Goal: Information Seeking & Learning: Learn about a topic

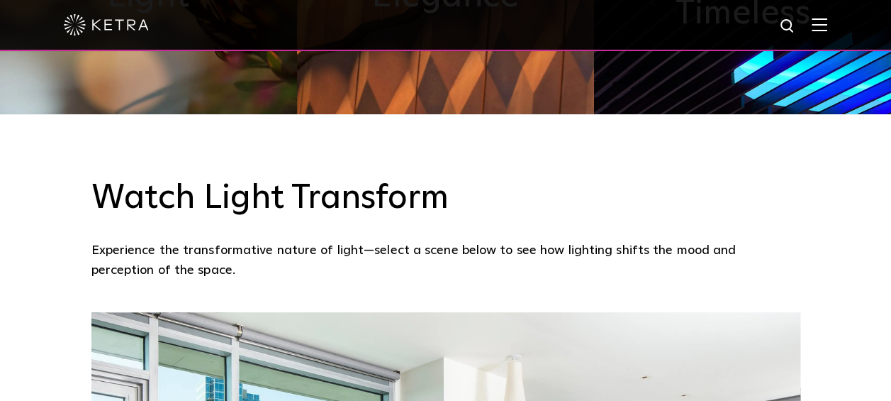
scroll to position [851, 0]
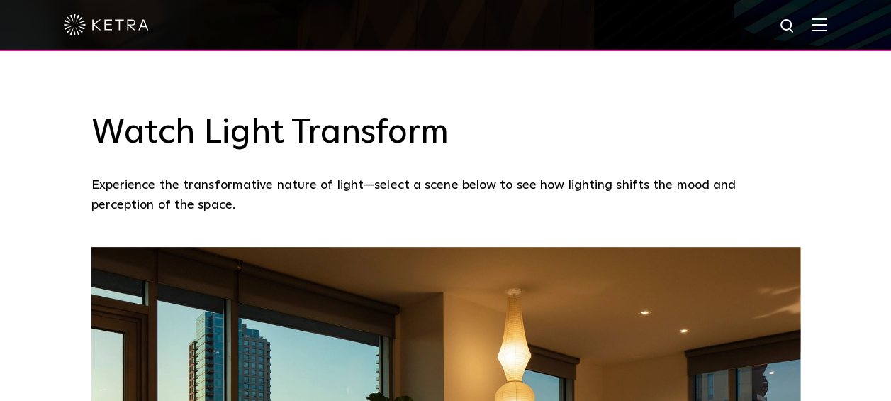
click at [823, 26] on img at bounding box center [820, 24] width 16 height 13
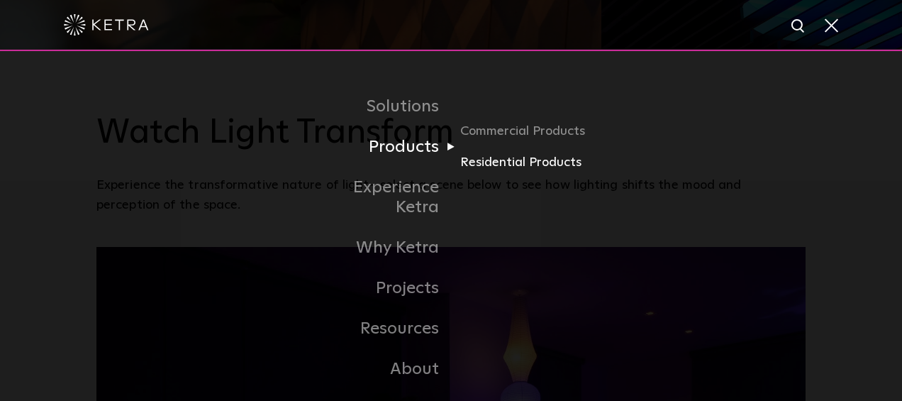
click at [489, 170] on link "Residential Products" at bounding box center [528, 162] width 136 height 21
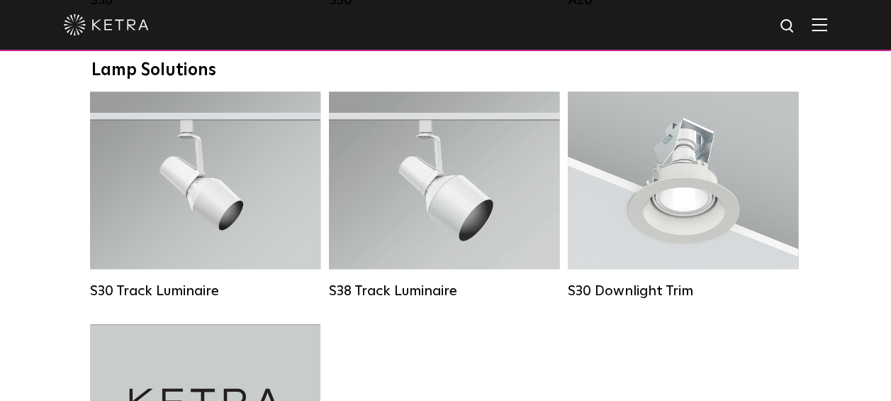
scroll to position [1064, 0]
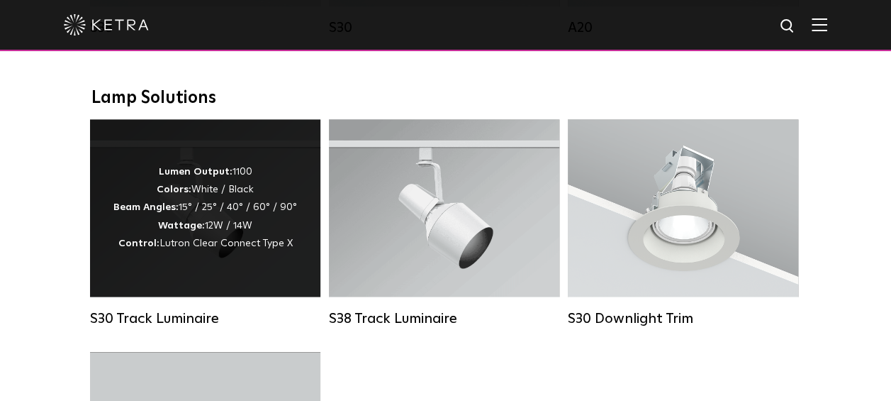
click at [216, 296] on div "Lumen Output: 1100 Colors: White / Black Beam Angles: 15° / 25° / 40° / 60° / 9…" at bounding box center [205, 207] width 230 height 177
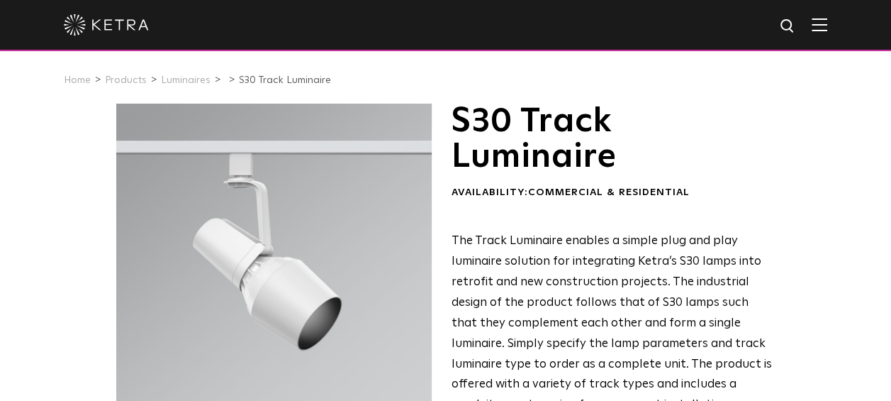
click at [542, 298] on span "The Track Luminaire enables a simple plug and play luminaire solution for integ…" at bounding box center [612, 323] width 321 height 176
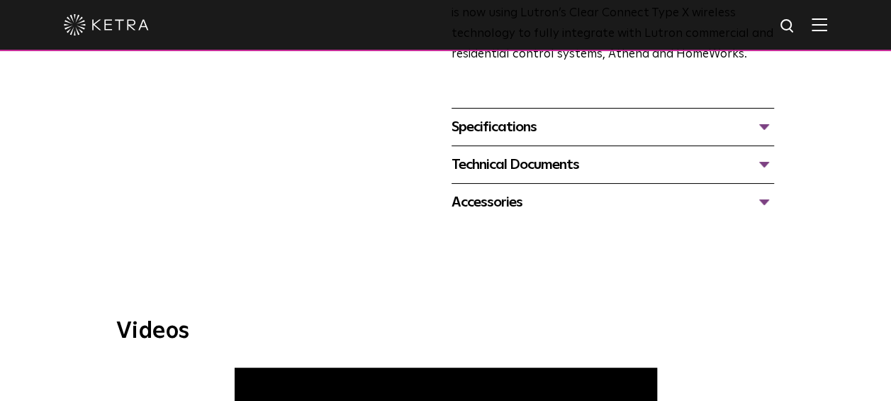
scroll to position [638, 0]
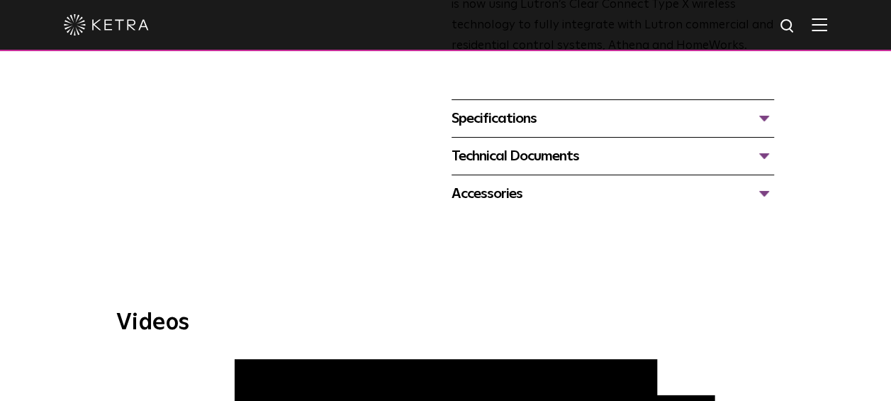
click at [757, 182] on div "Accessories" at bounding box center [613, 193] width 323 height 23
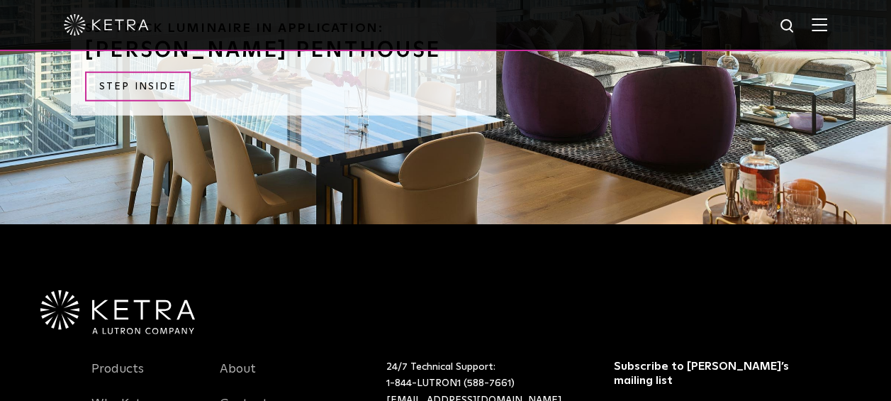
scroll to position [1844, 0]
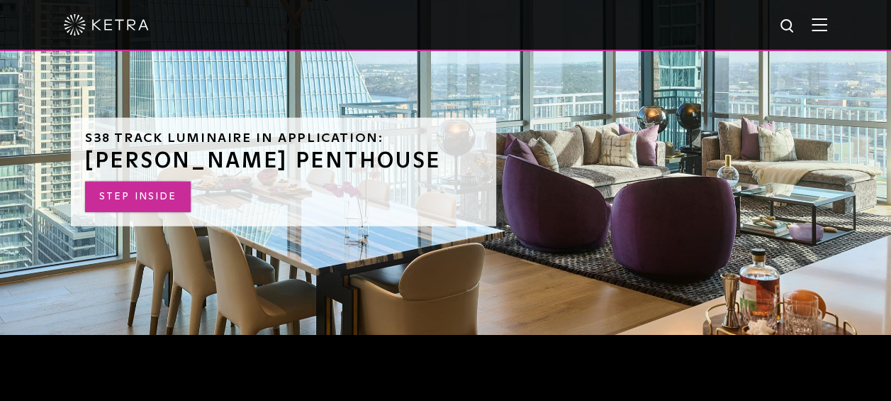
click at [132, 187] on link "STEP INSIDE" at bounding box center [138, 197] width 106 height 30
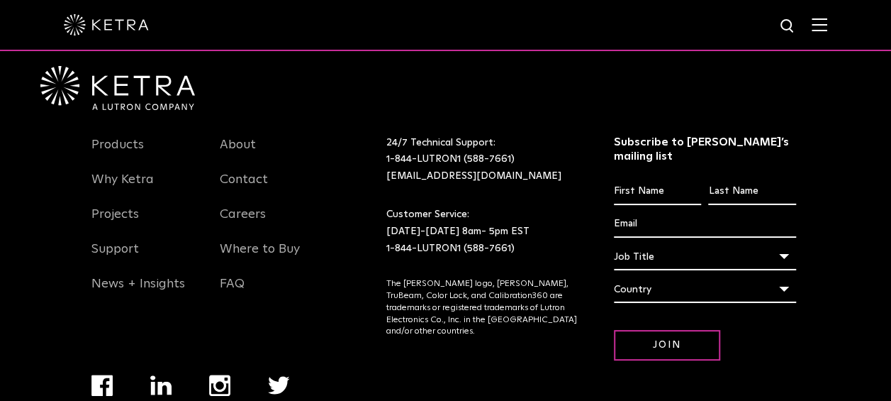
scroll to position [2199, 0]
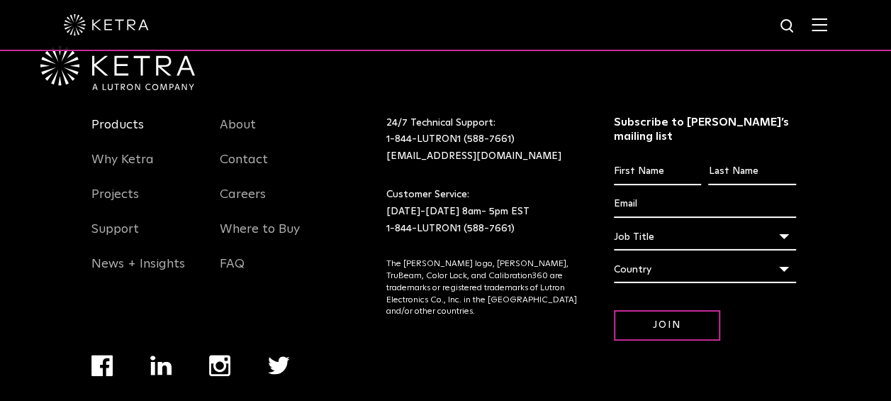
click at [120, 117] on link "Products" at bounding box center [117, 133] width 52 height 33
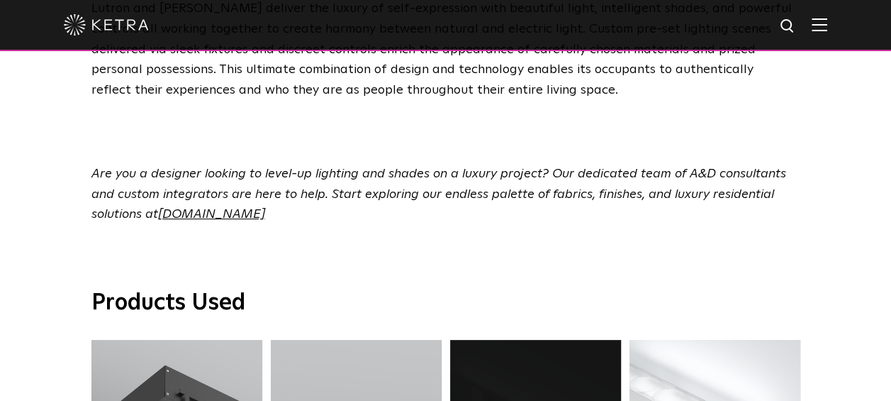
scroll to position [4823, 0]
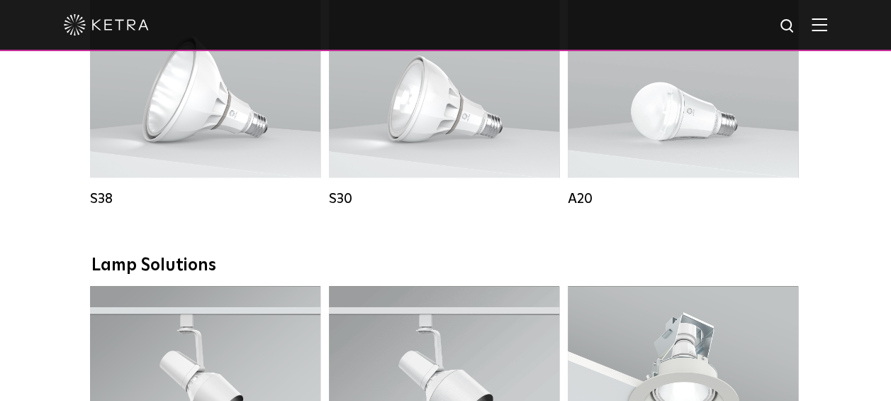
scroll to position [1135, 0]
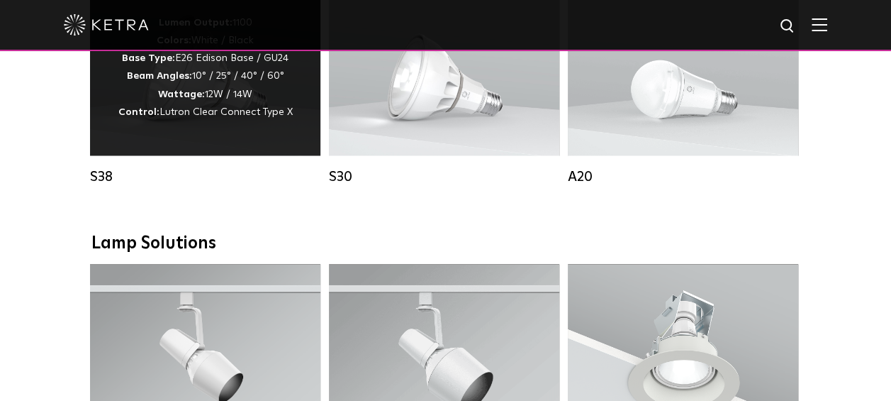
click at [191, 81] on strong "Beam Angles:" at bounding box center [159, 76] width 65 height 10
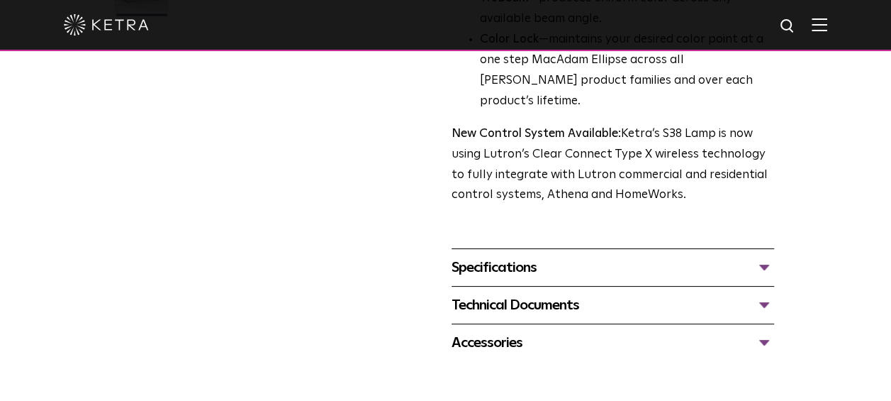
scroll to position [567, 0]
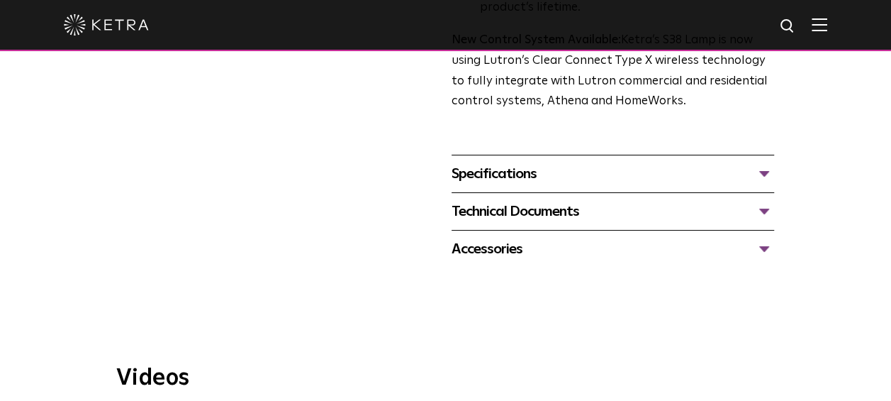
click at [536, 162] on div "Specifications" at bounding box center [613, 173] width 323 height 23
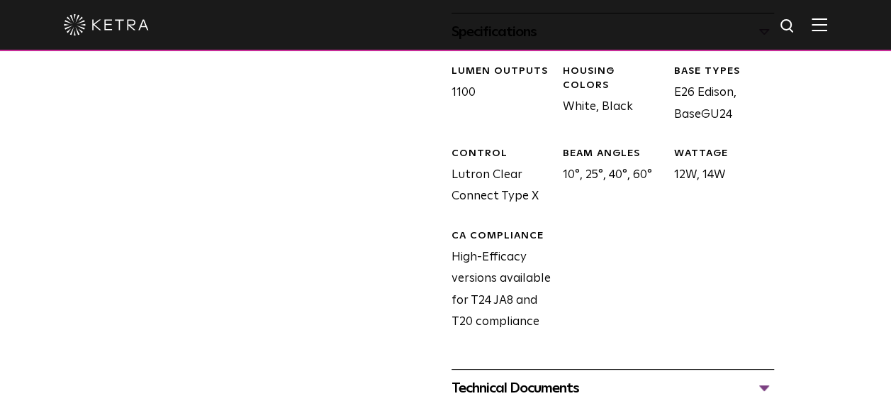
scroll to position [638, 0]
